Goal: Task Accomplishment & Management: Manage account settings

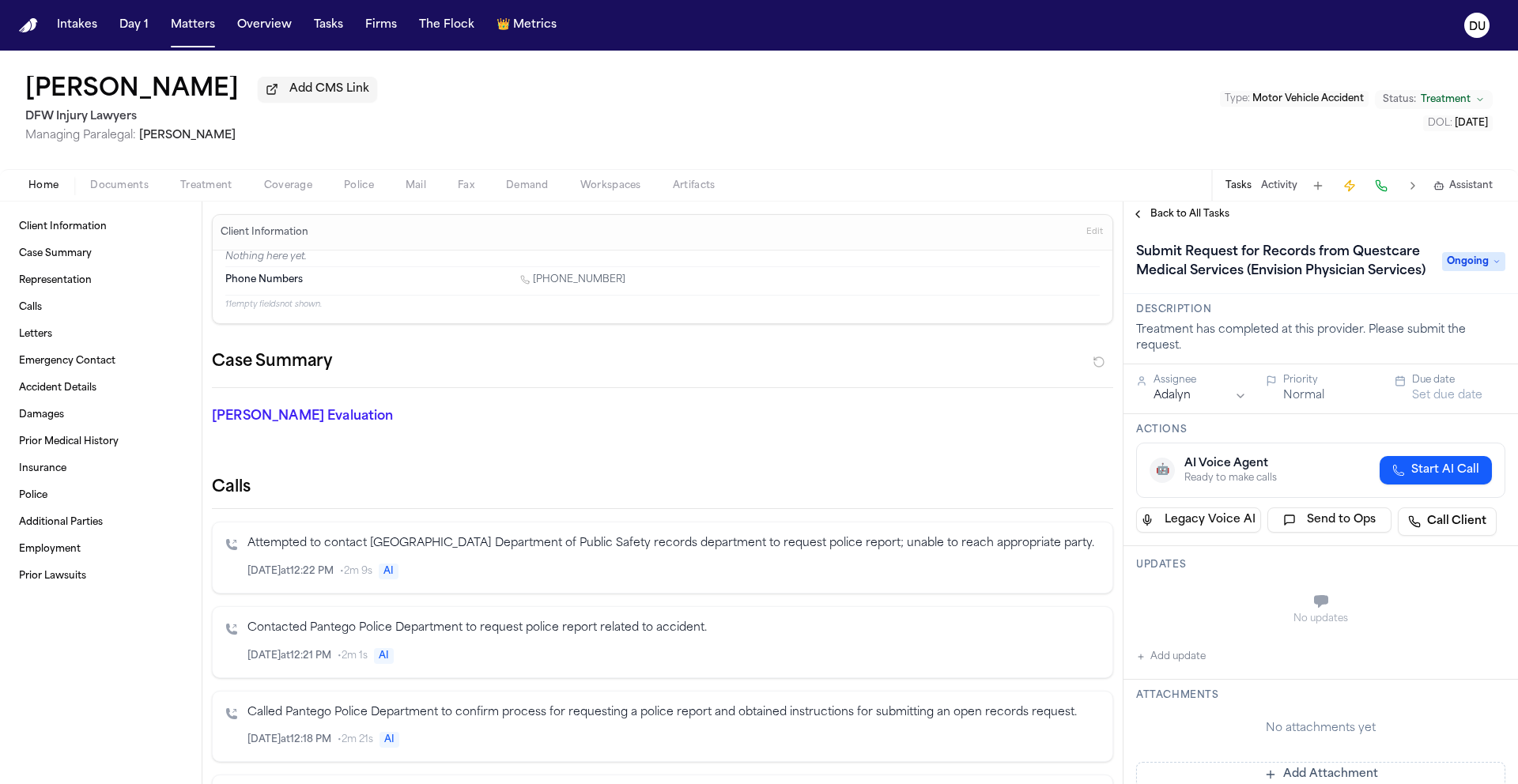
click at [29, 24] on img "Home" at bounding box center [28, 26] width 19 height 15
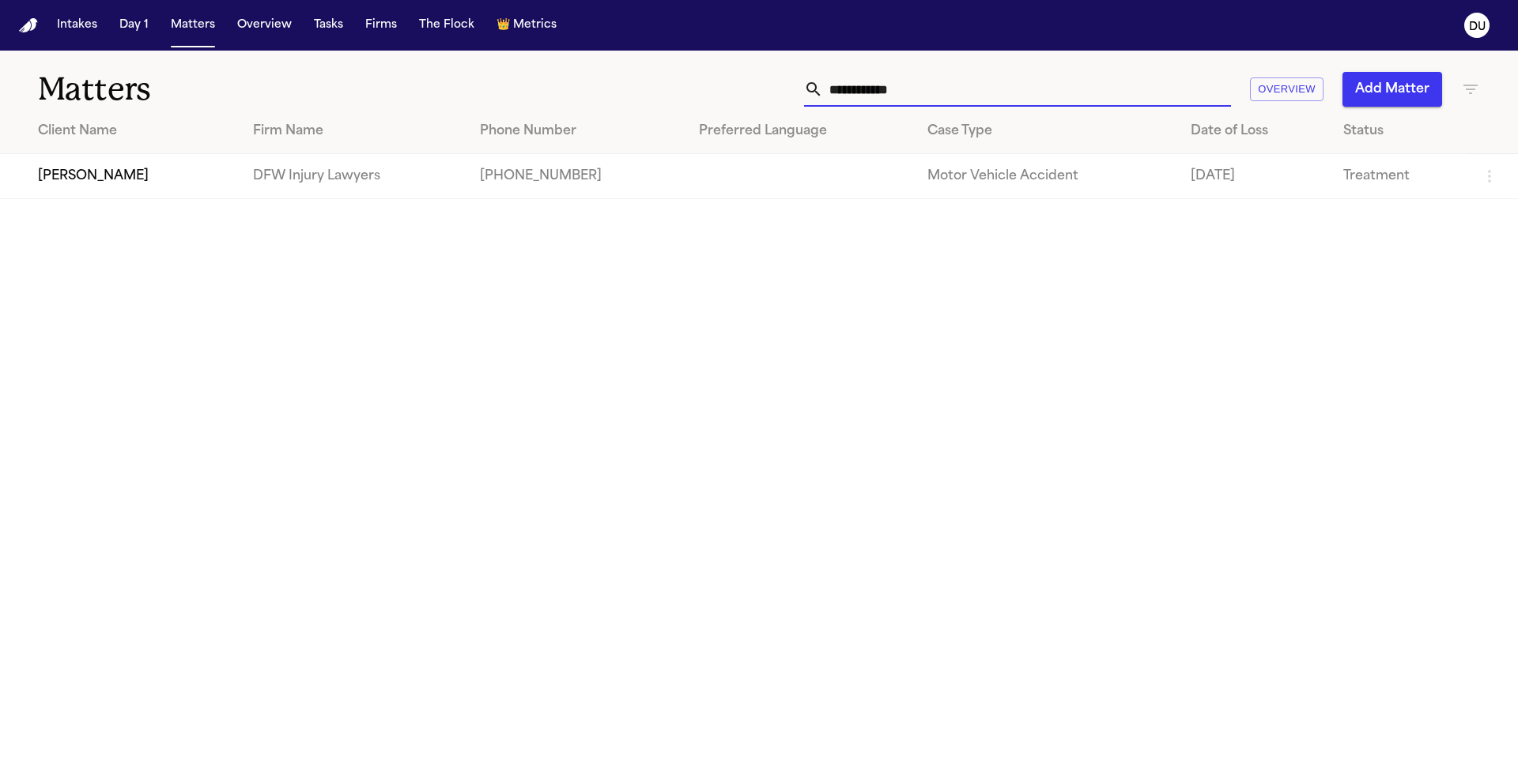
drag, startPoint x: 956, startPoint y: 92, endPoint x: 789, endPoint y: 94, distance: 167.0
click at [790, 94] on div "**********" at bounding box center [969, 88] width 1022 height 34
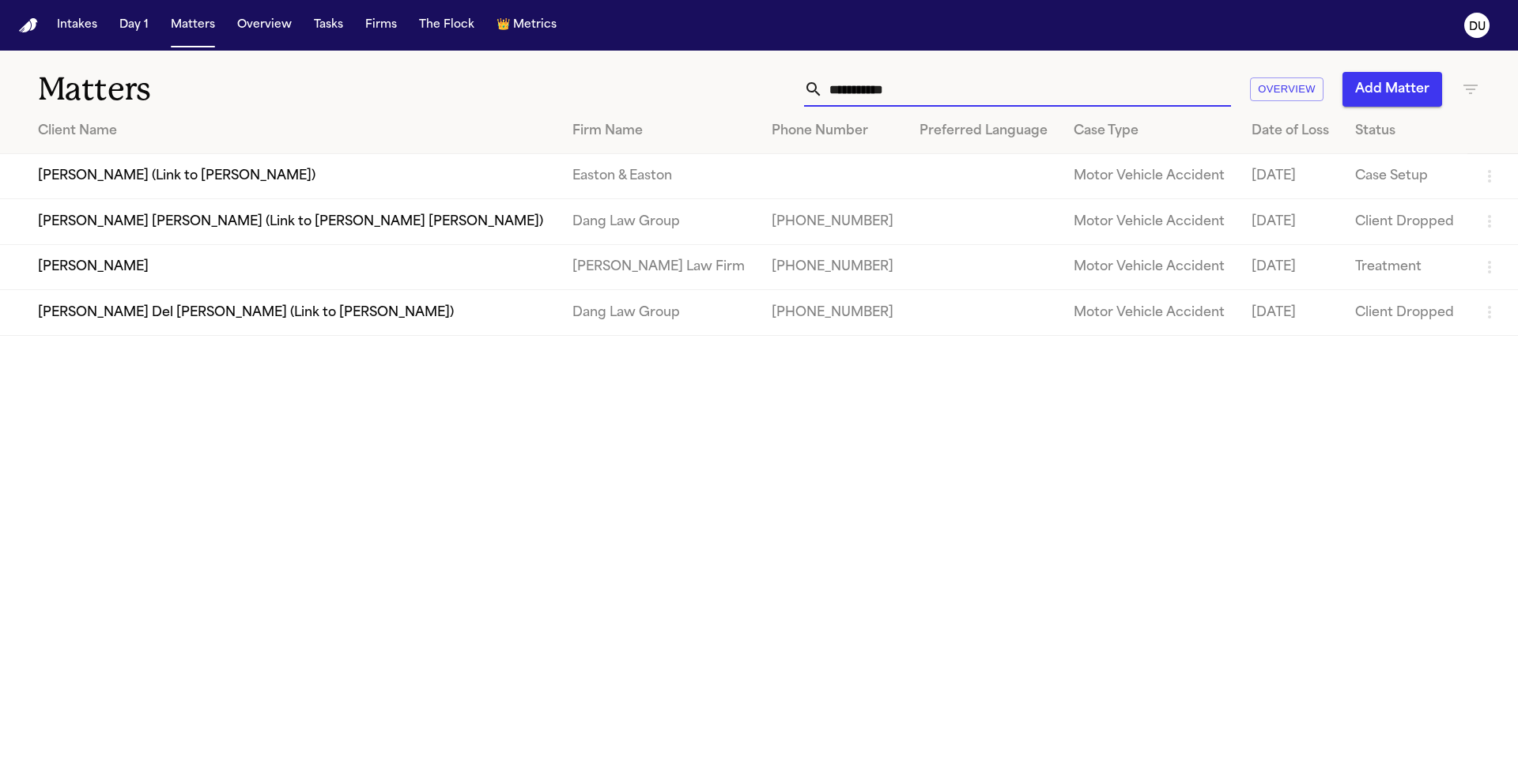
type input "**********"
click at [327, 273] on td "[PERSON_NAME]" at bounding box center [280, 267] width 560 height 46
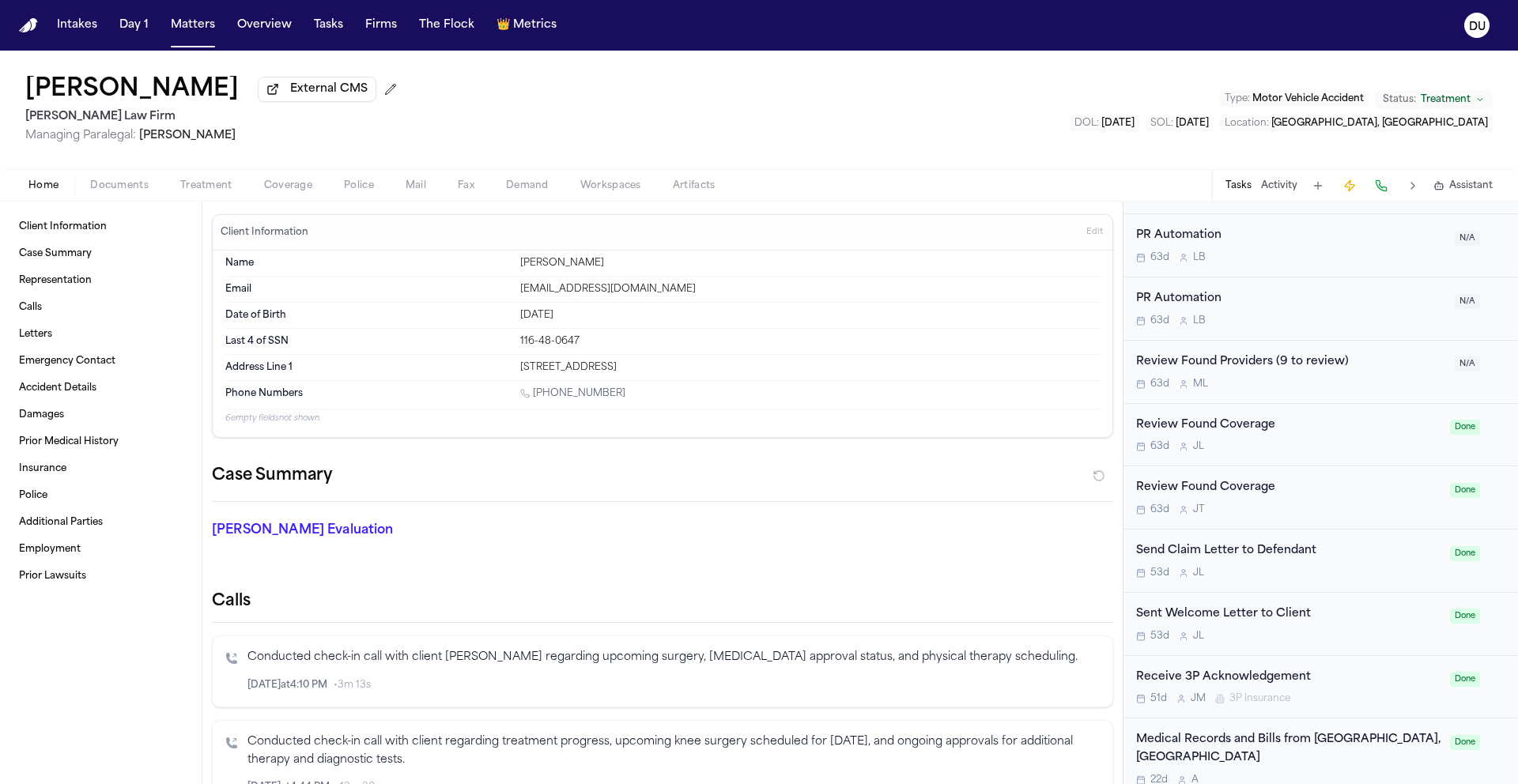
scroll to position [1729, 0]
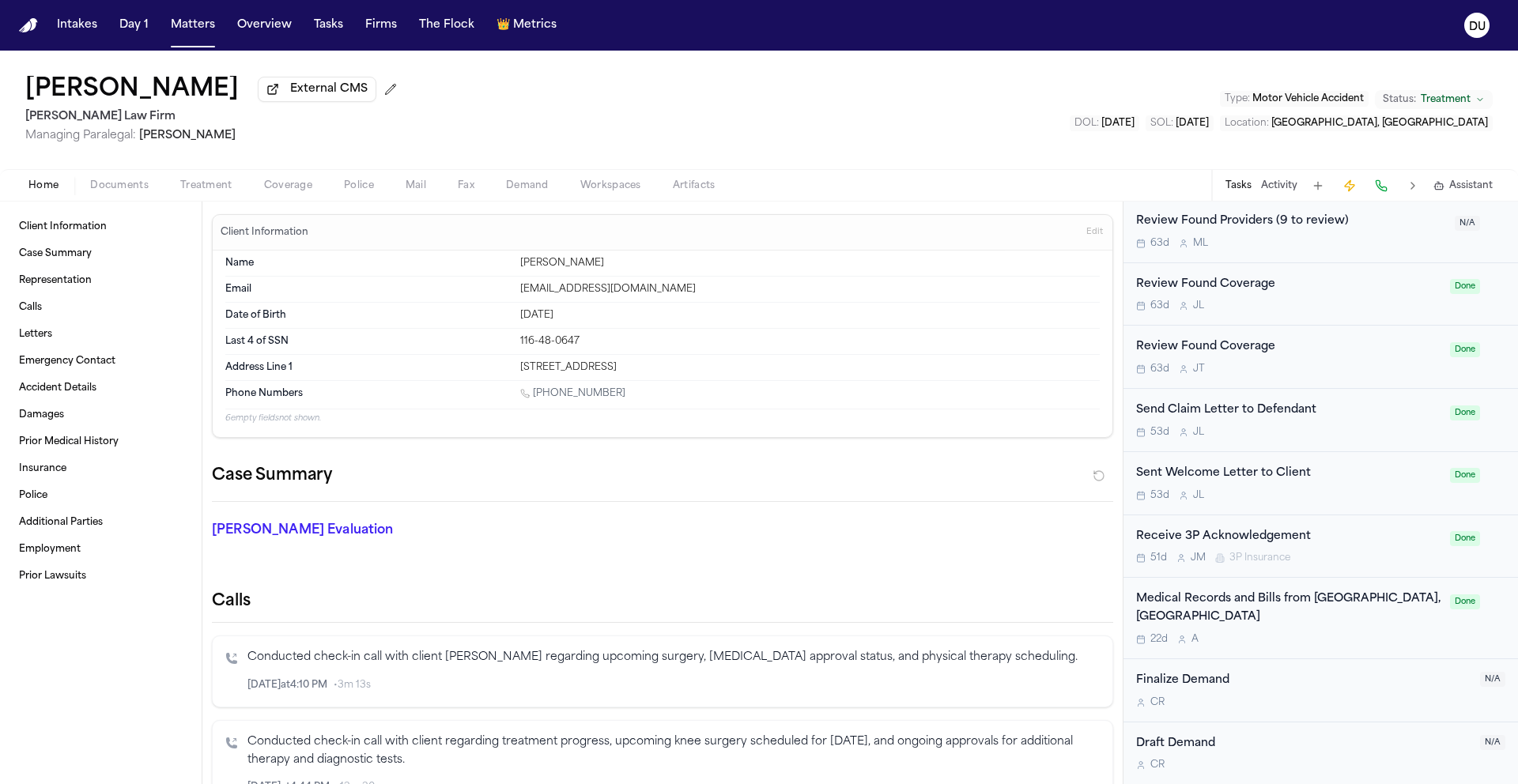
click at [1243, 603] on div "Medical Records and Bills from [GEOGRAPHIC_DATA], [GEOGRAPHIC_DATA]" at bounding box center [1289, 608] width 305 height 36
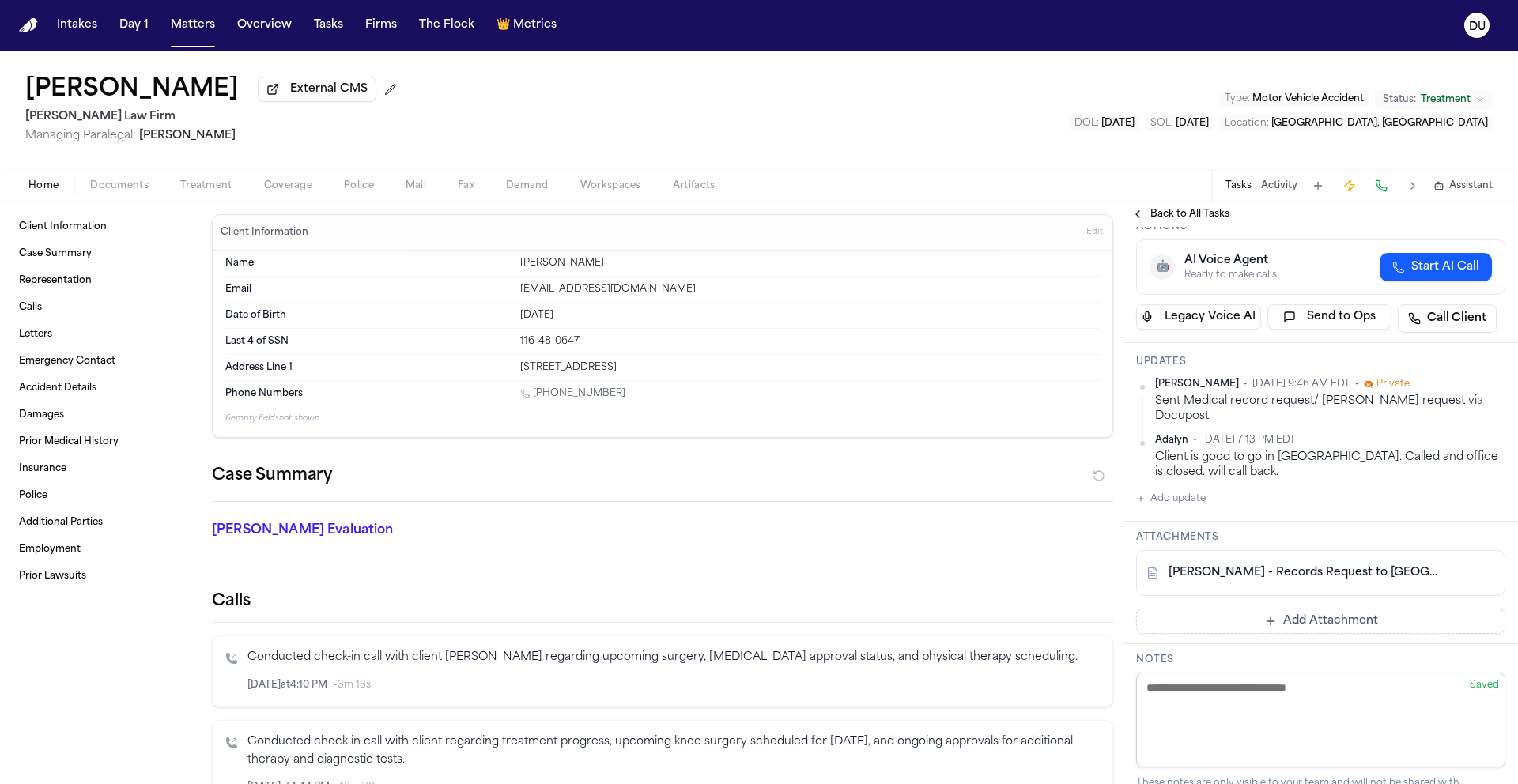
scroll to position [282, 0]
click at [1189, 507] on button "Add update" at bounding box center [1171, 497] width 70 height 19
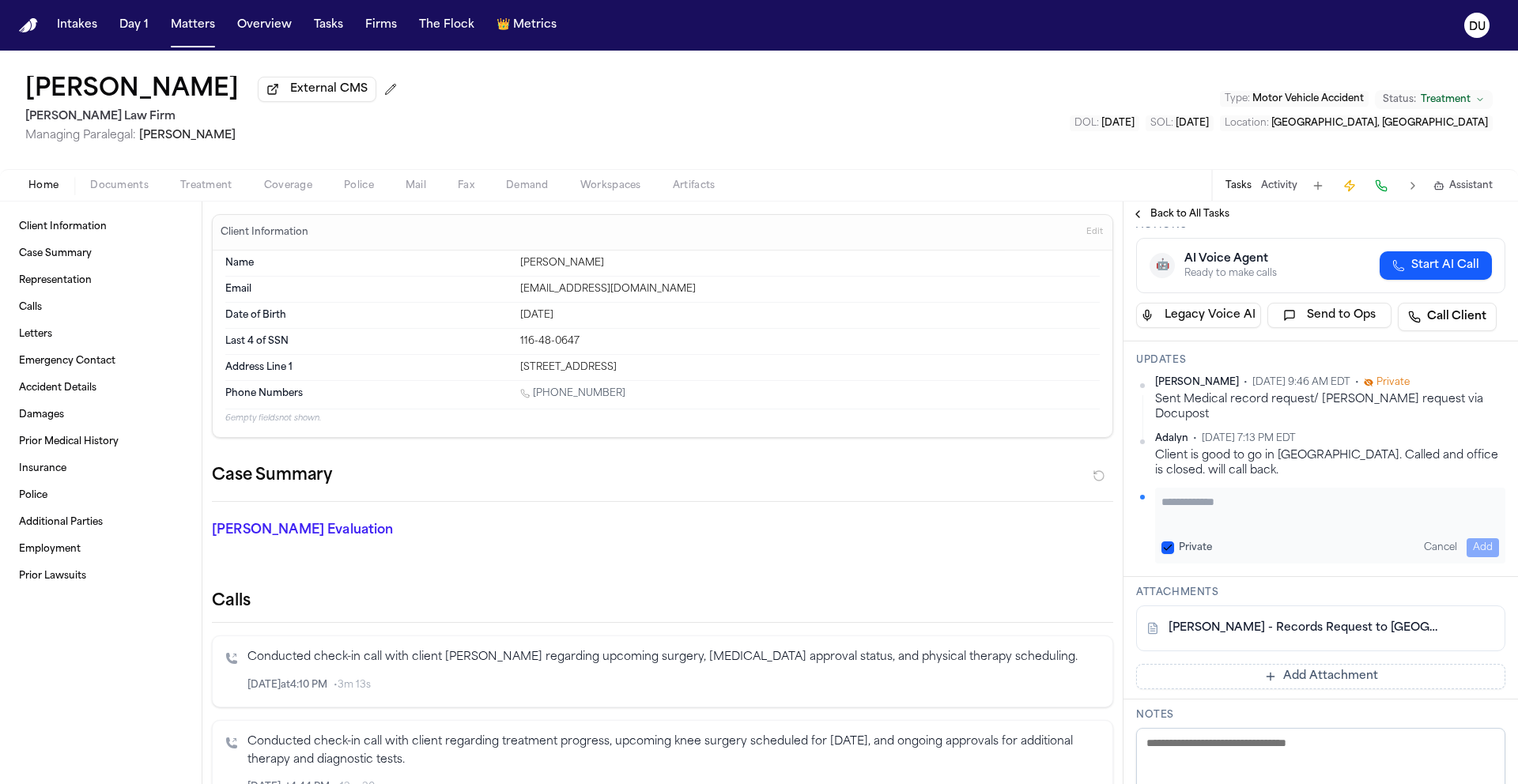
click at [1237, 526] on textarea "Add your update" at bounding box center [1329, 510] width 337 height 32
click at [1265, 689] on button "Add Attachment" at bounding box center [1320, 676] width 369 height 25
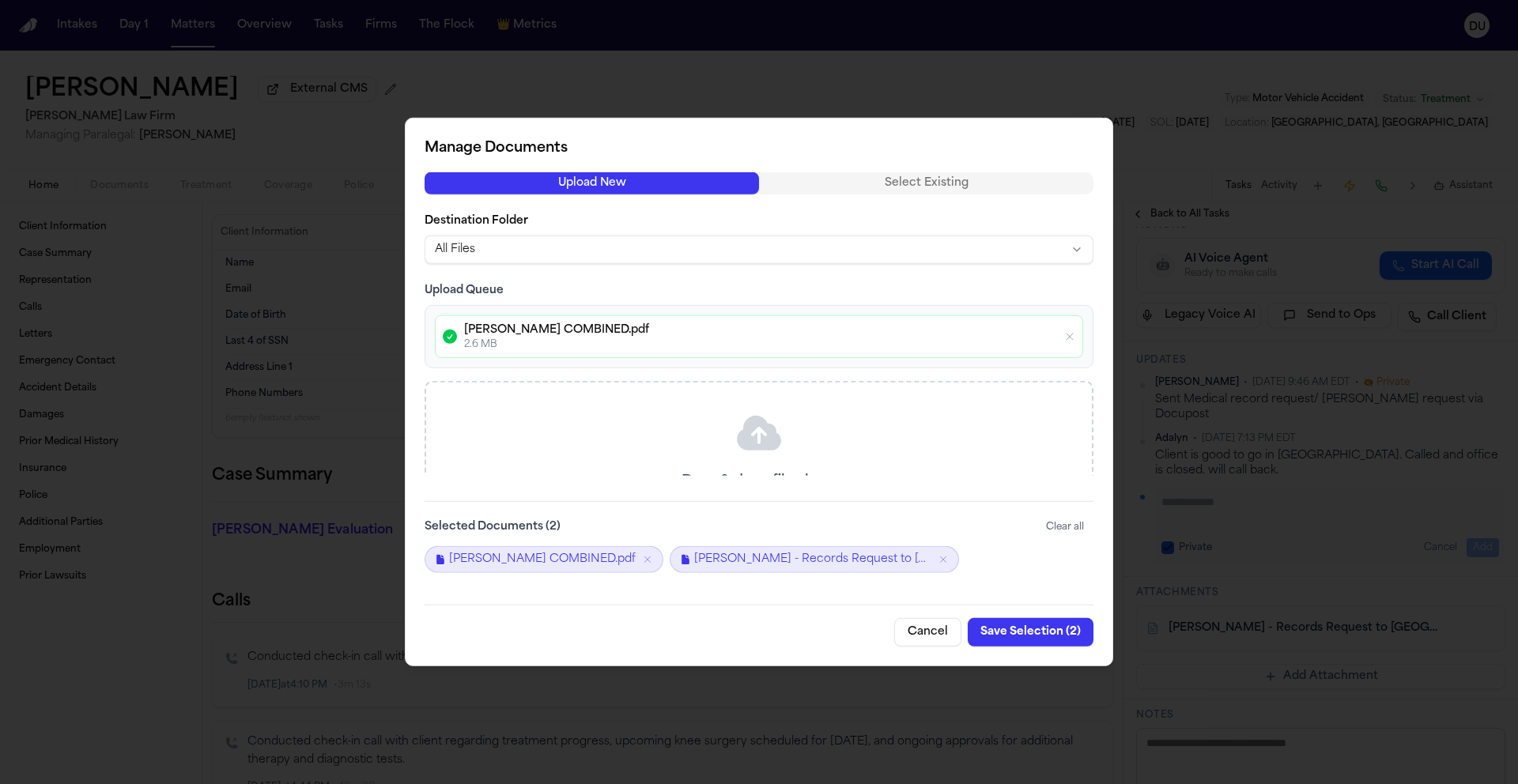
click at [1040, 635] on button "Save Selection ( 2 )" at bounding box center [1030, 633] width 125 height 29
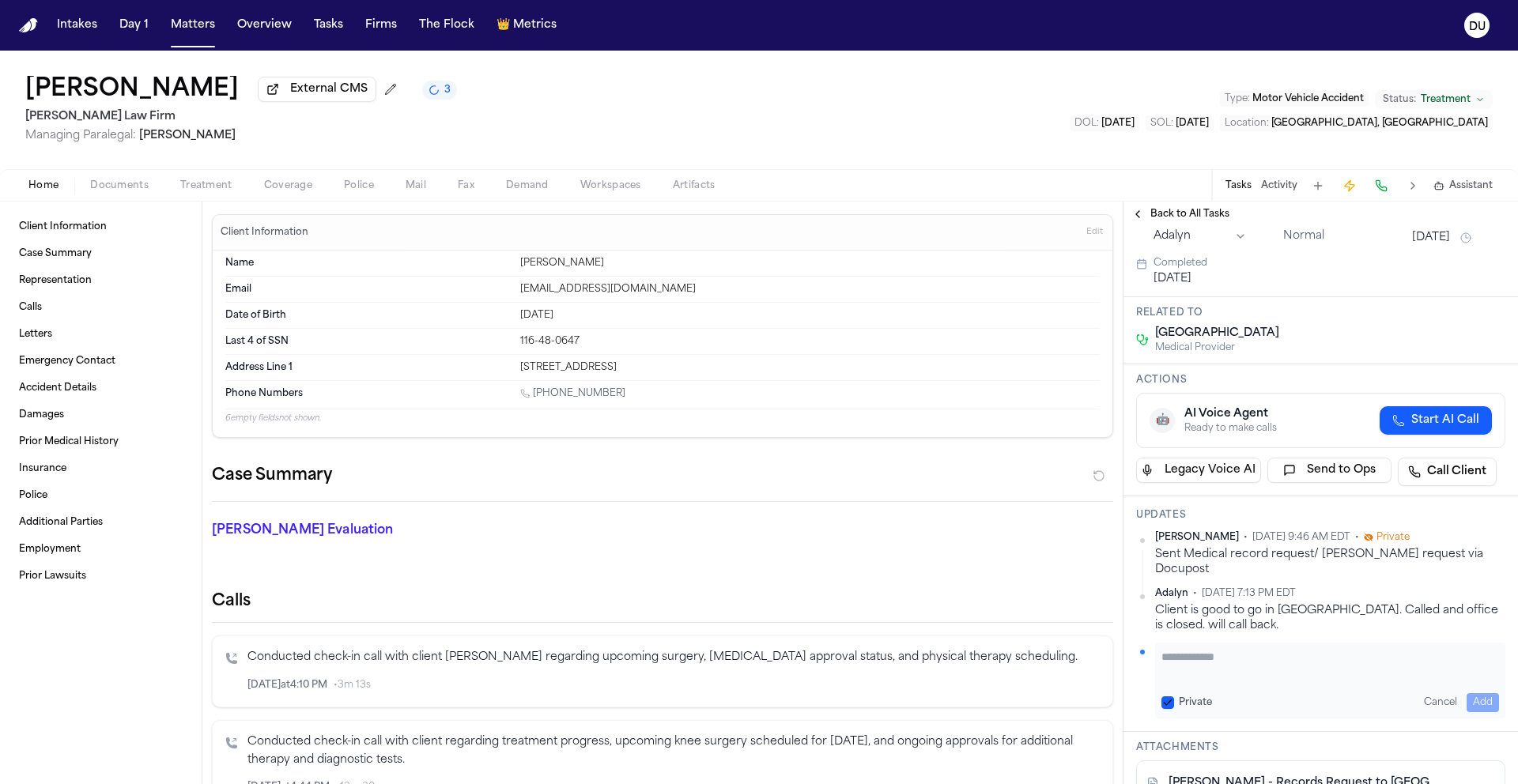
scroll to position [416, 0]
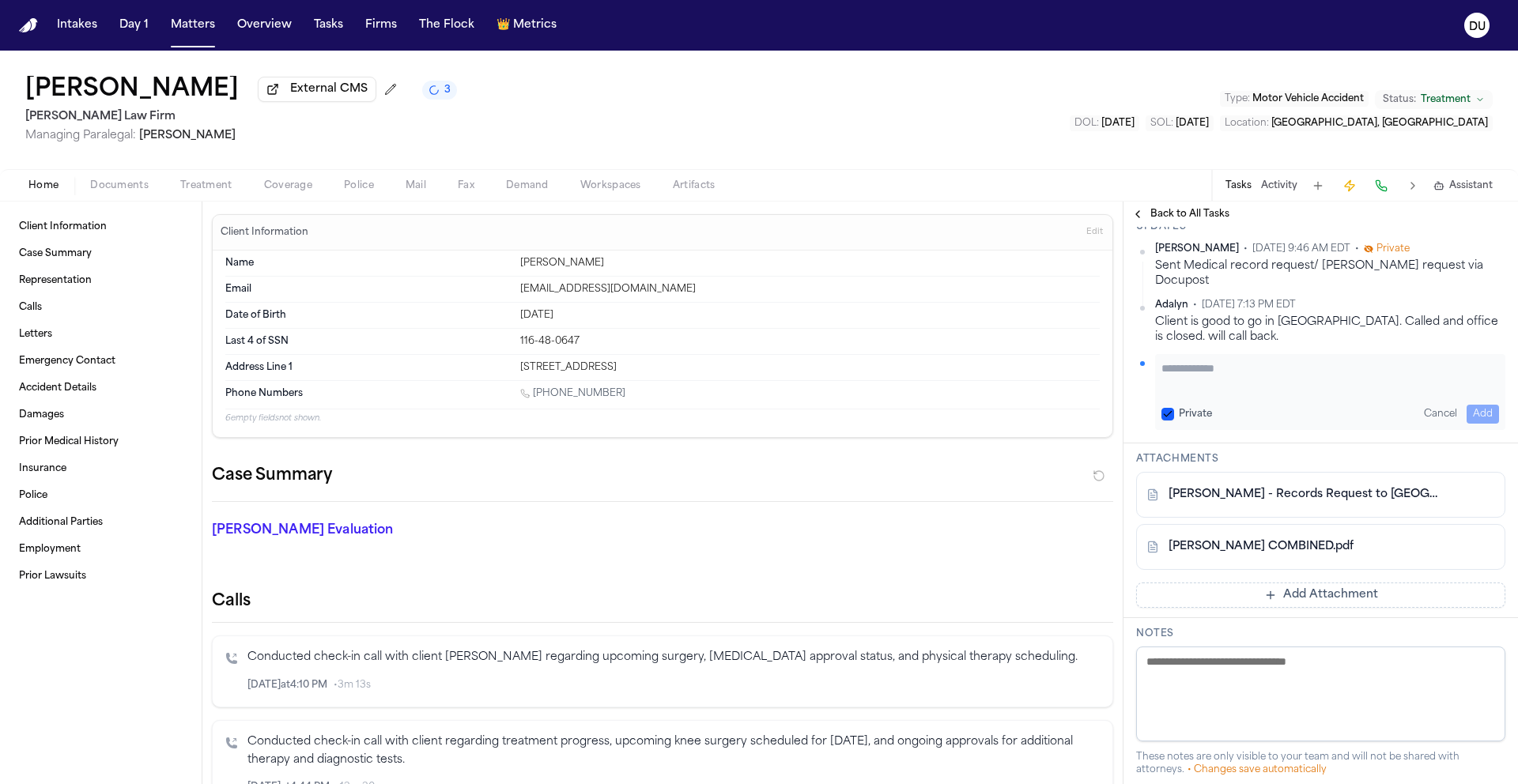
click at [1302, 503] on link "[PERSON_NAME] - Records Request to [GEOGRAPHIC_DATA] - [DATE]" at bounding box center [1305, 494] width 273 height 16
click at [1288, 555] on link "[PERSON_NAME] COMBINED.pdf" at bounding box center [1261, 546] width 185 height 16
